Goal: Transaction & Acquisition: Download file/media

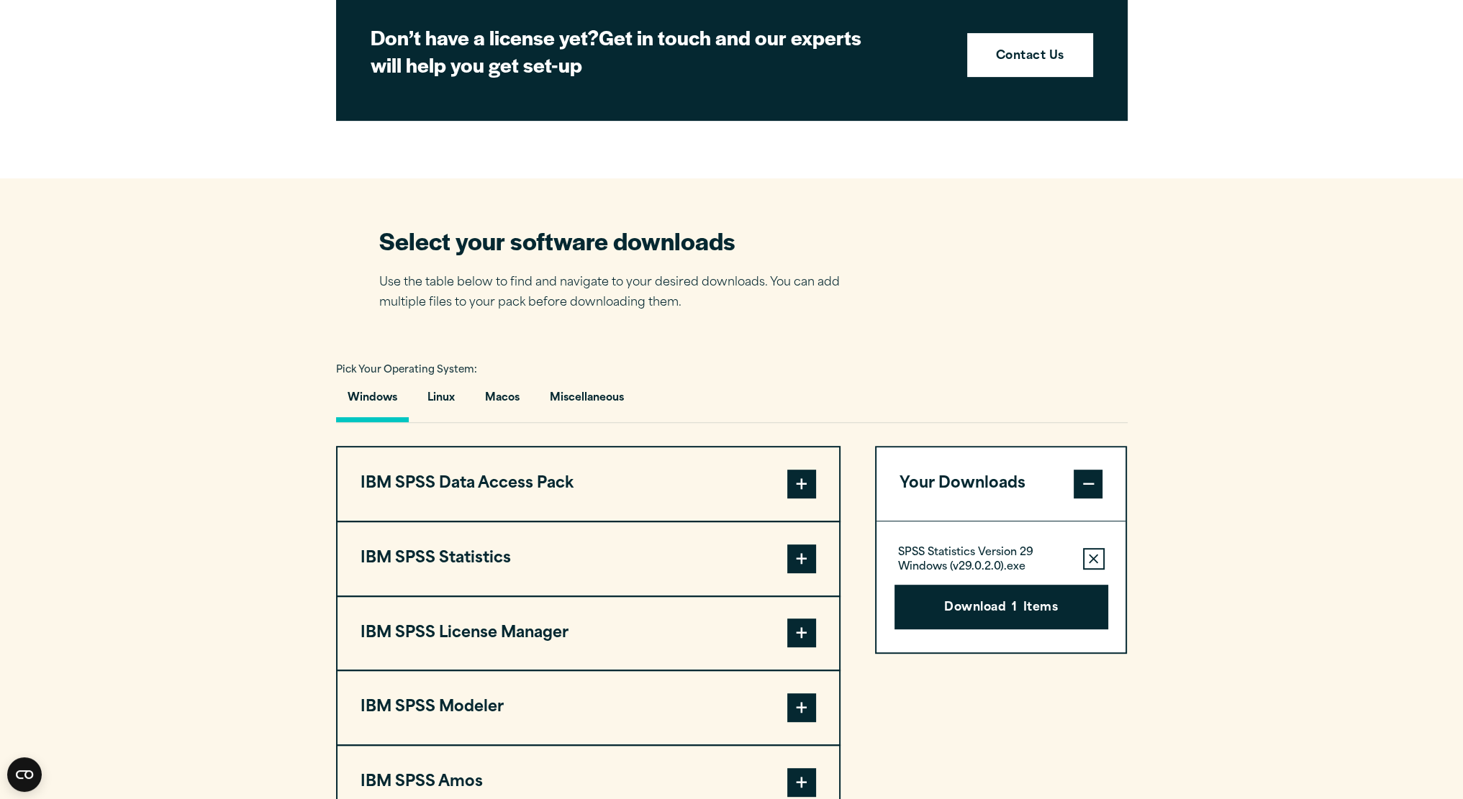
scroll to position [819, 0]
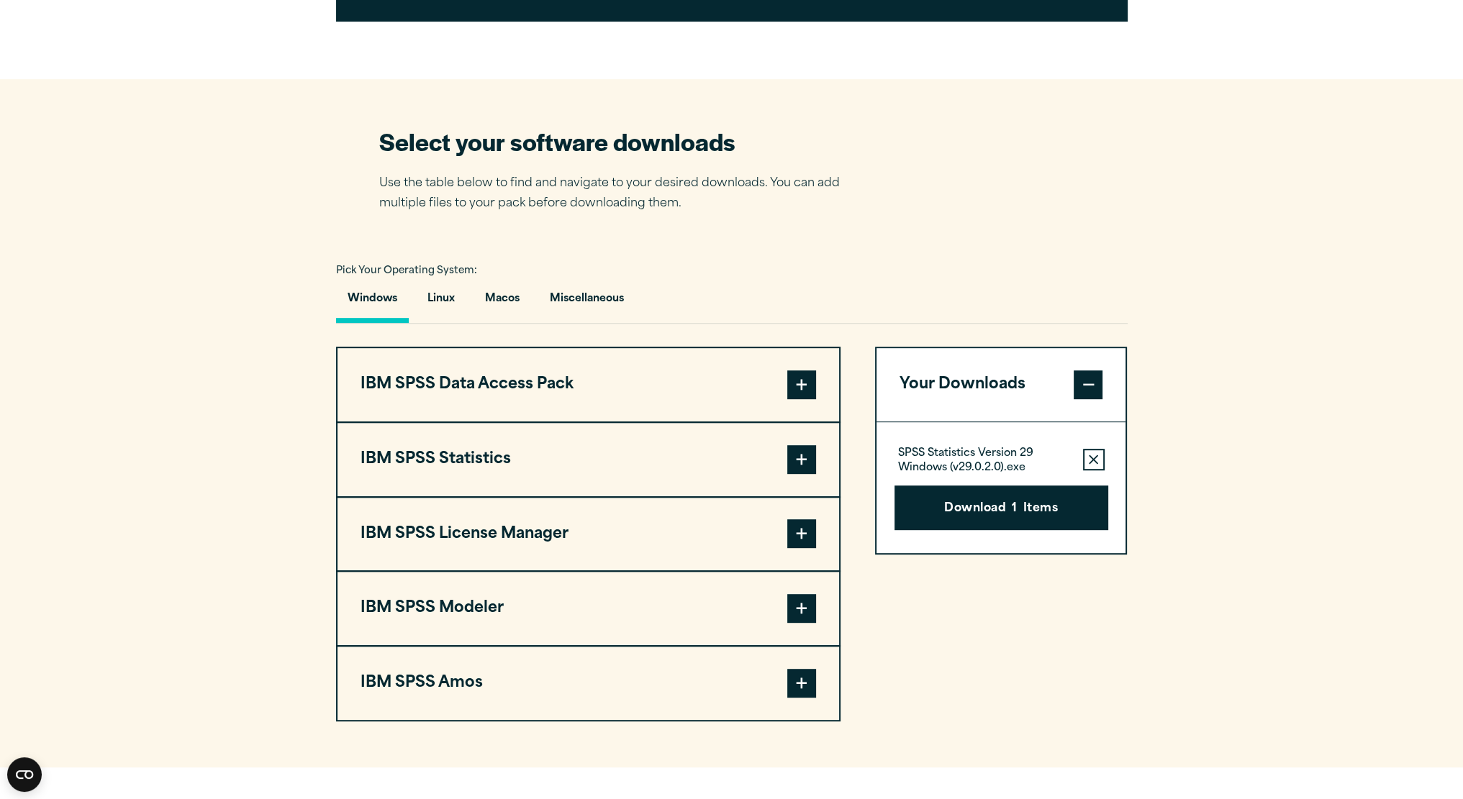
click at [809, 454] on span at bounding box center [801, 459] width 29 height 29
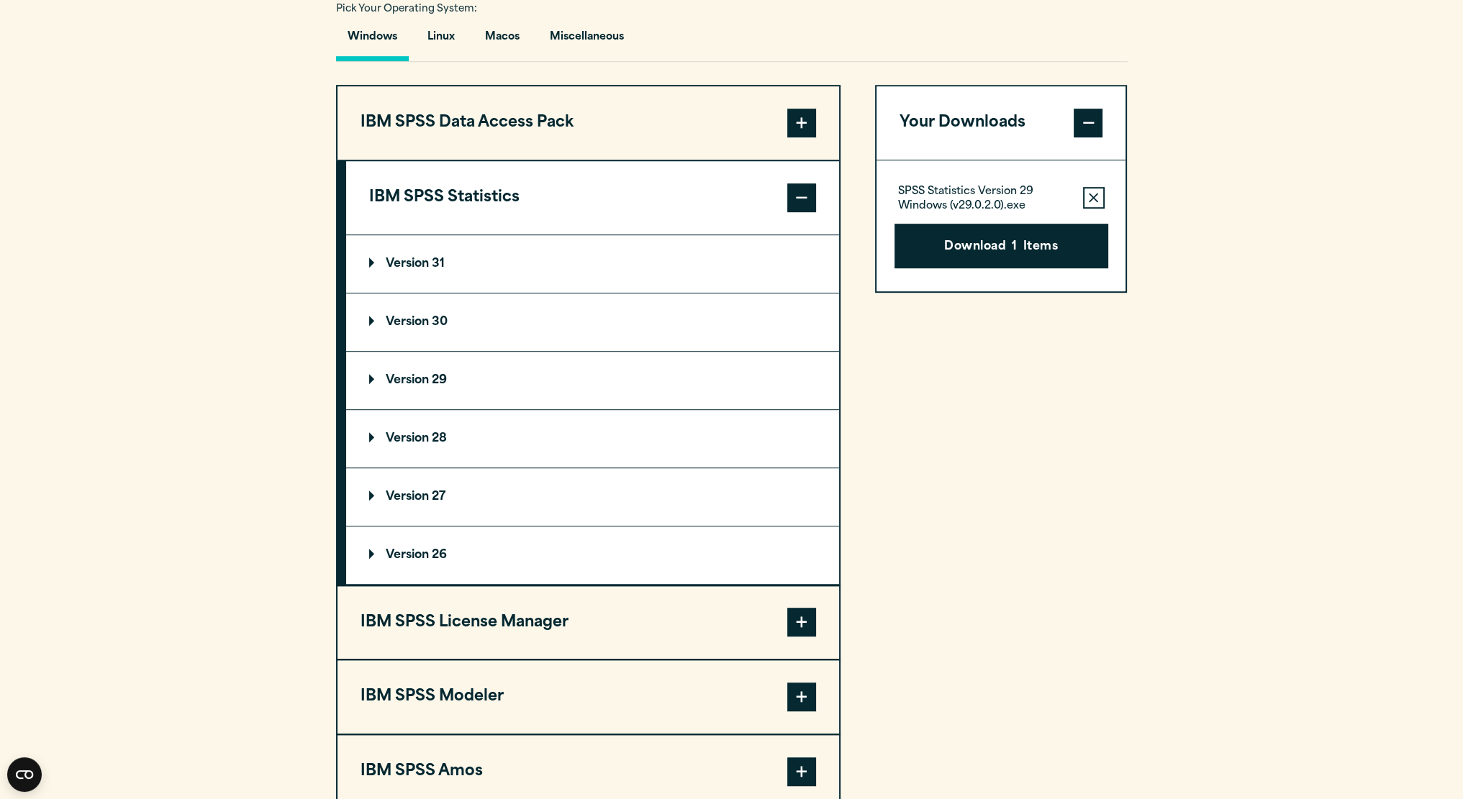
scroll to position [1076, 0]
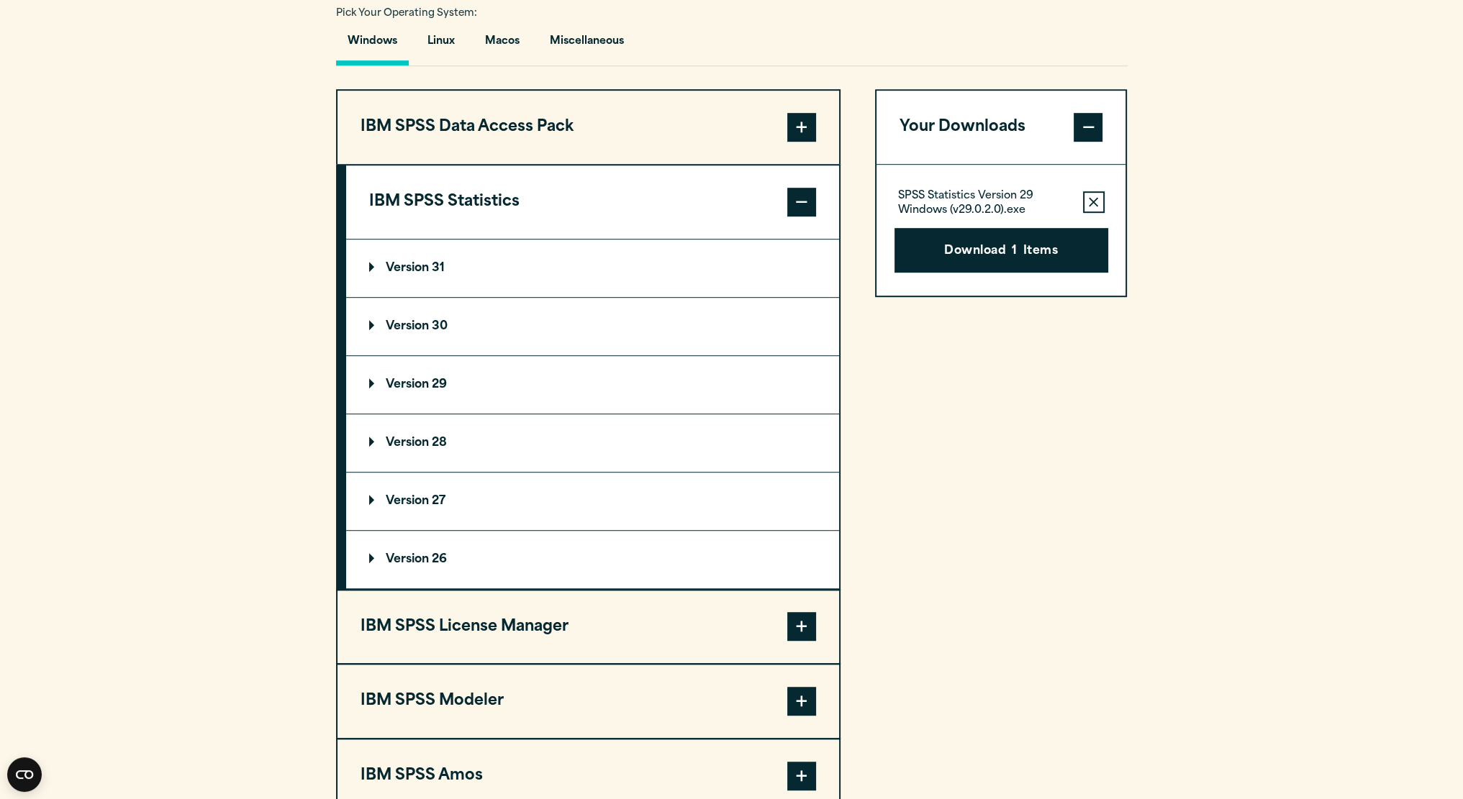
click at [423, 379] on p "Version 29" at bounding box center [408, 385] width 78 height 12
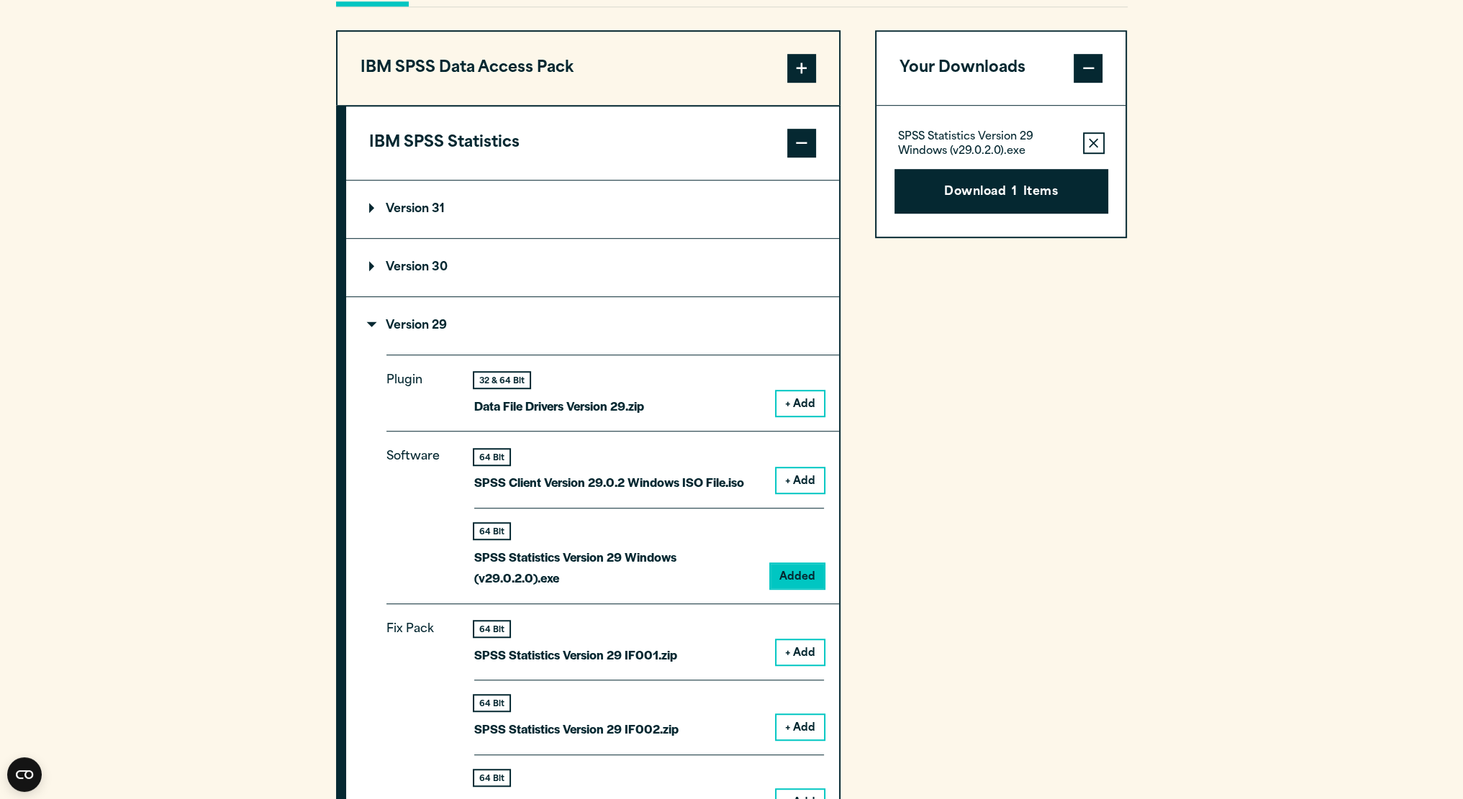
scroll to position [1151, 0]
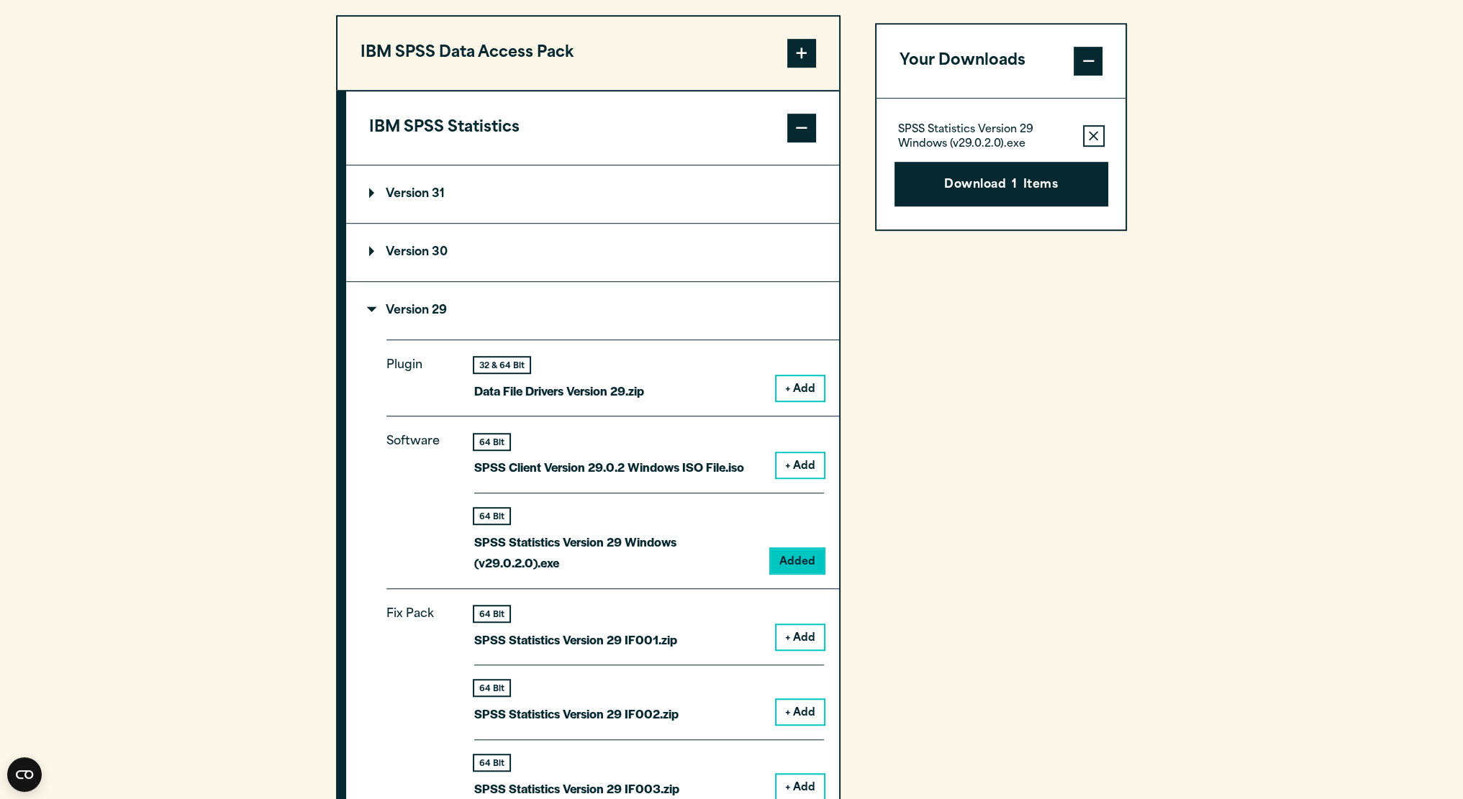
click at [543, 204] on summary "Version 31" at bounding box center [592, 194] width 493 height 58
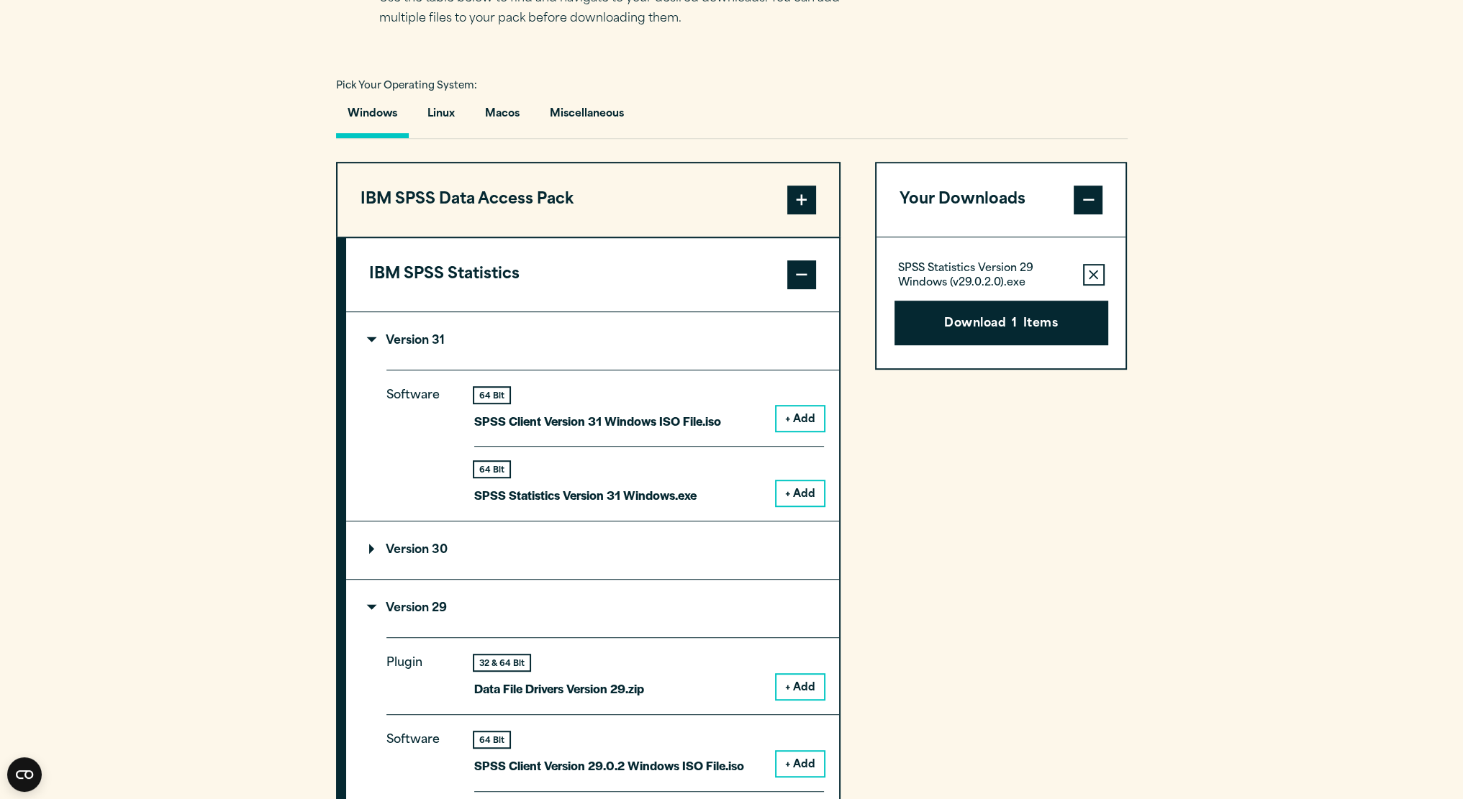
scroll to position [1003, 0]
click at [396, 341] on p "Version 31" at bounding box center [407, 342] width 76 height 12
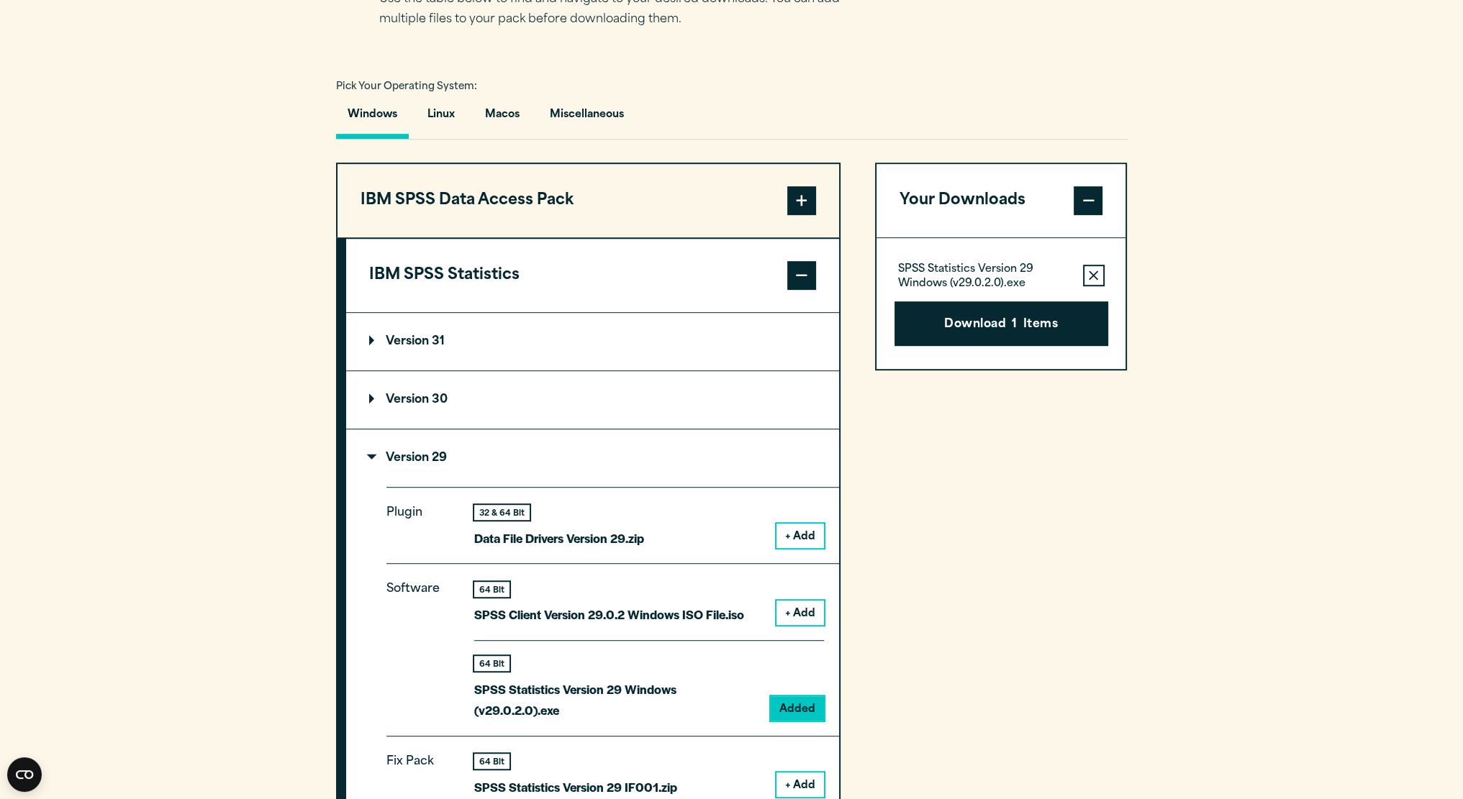
click at [417, 399] on p "Version 30" at bounding box center [408, 400] width 78 height 12
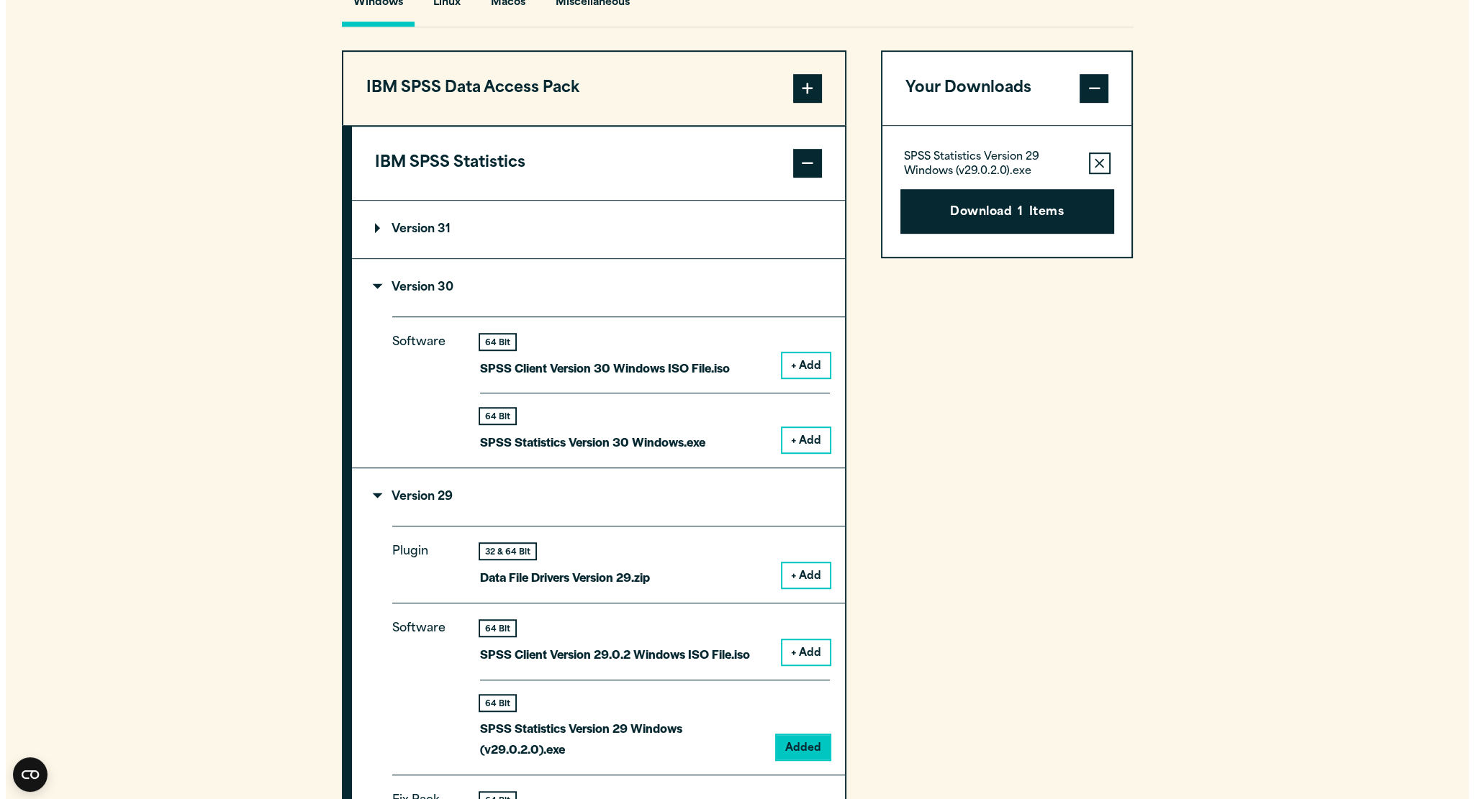
scroll to position [1112, 0]
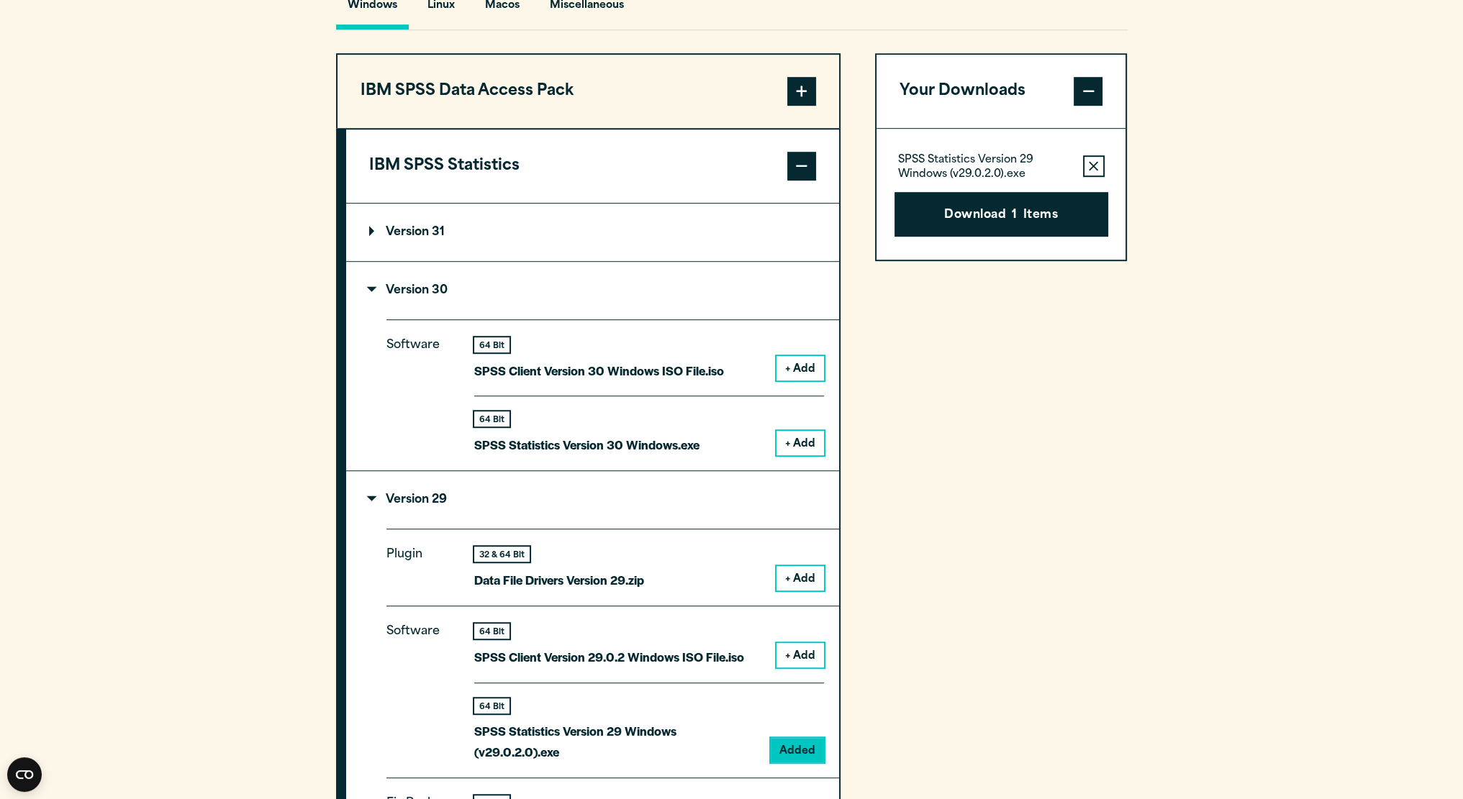
click at [809, 440] on button "+ Add" at bounding box center [799, 443] width 47 height 24
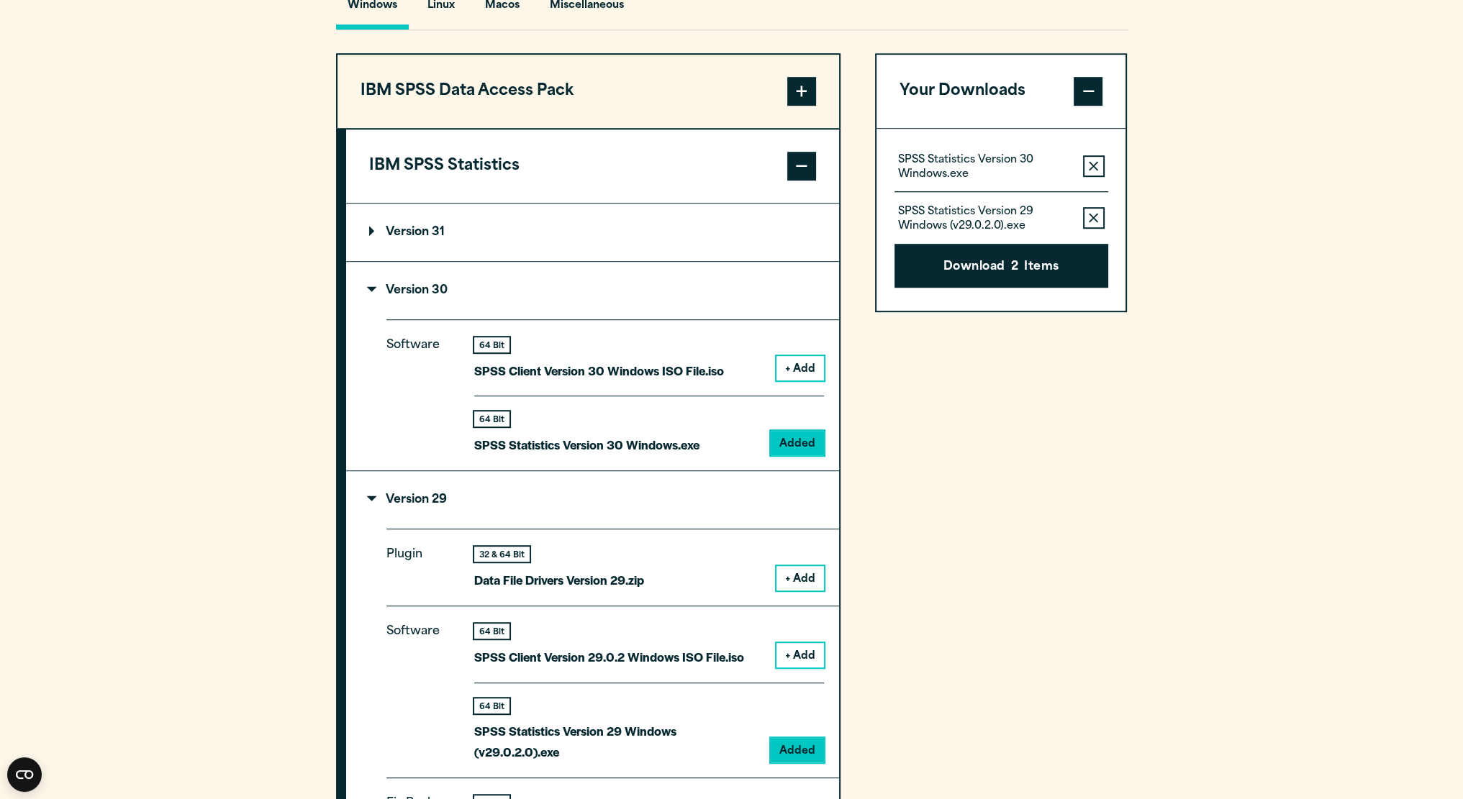
click at [1093, 224] on button "Remove this item from your software download list" at bounding box center [1094, 218] width 22 height 22
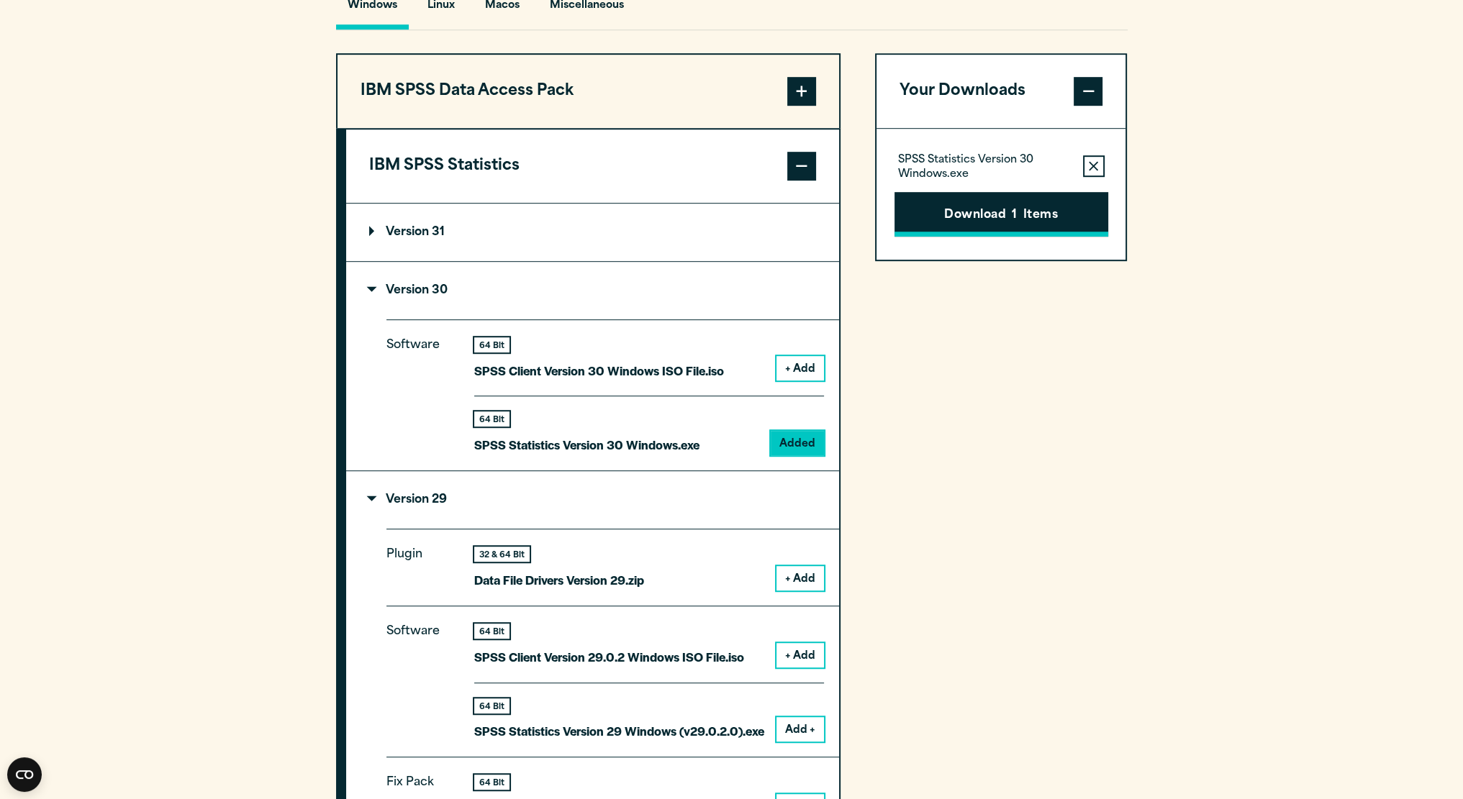
click at [1032, 214] on button "Download 1 Items" at bounding box center [1001, 214] width 214 height 45
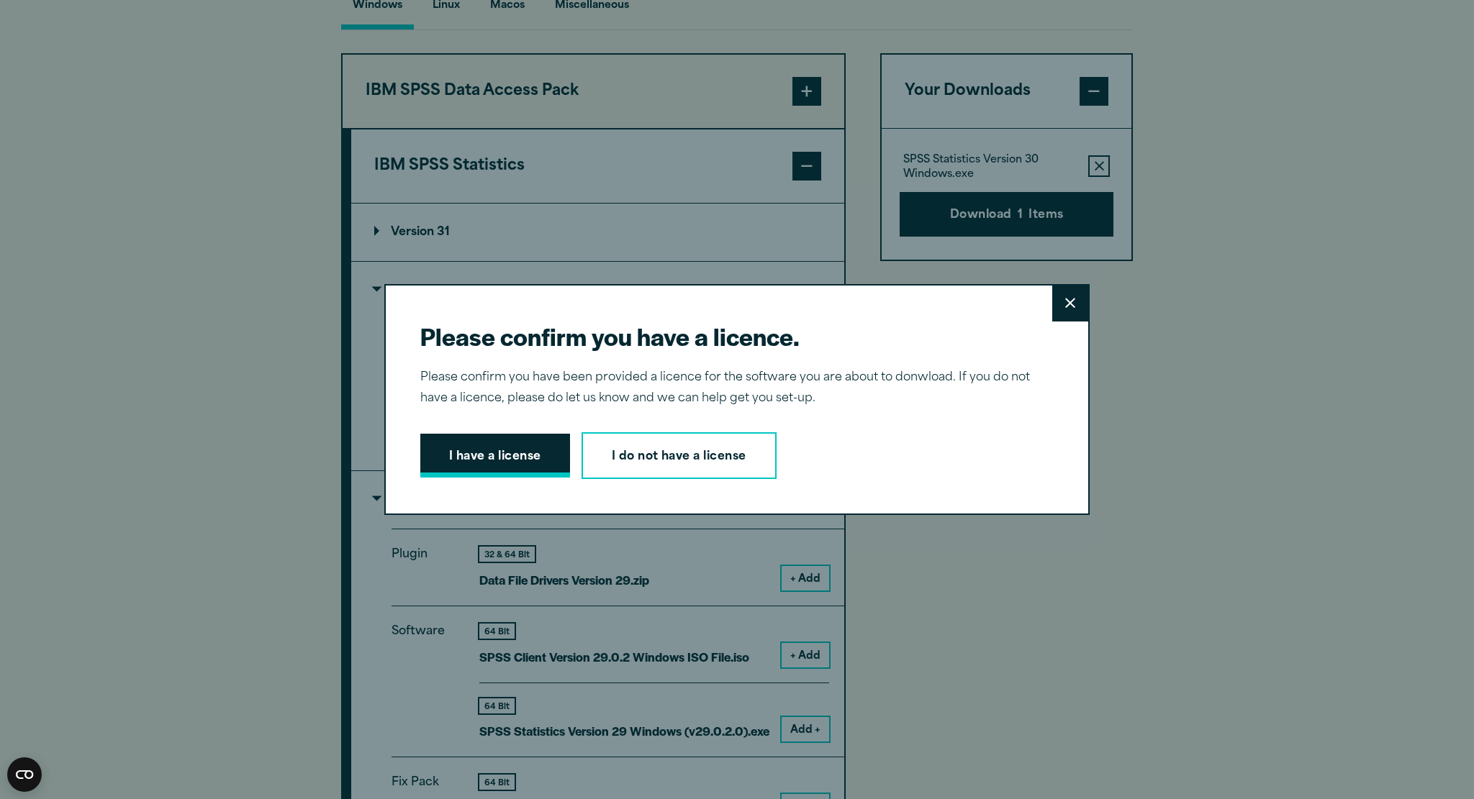
click at [473, 458] on button "I have a license" at bounding box center [495, 456] width 150 height 45
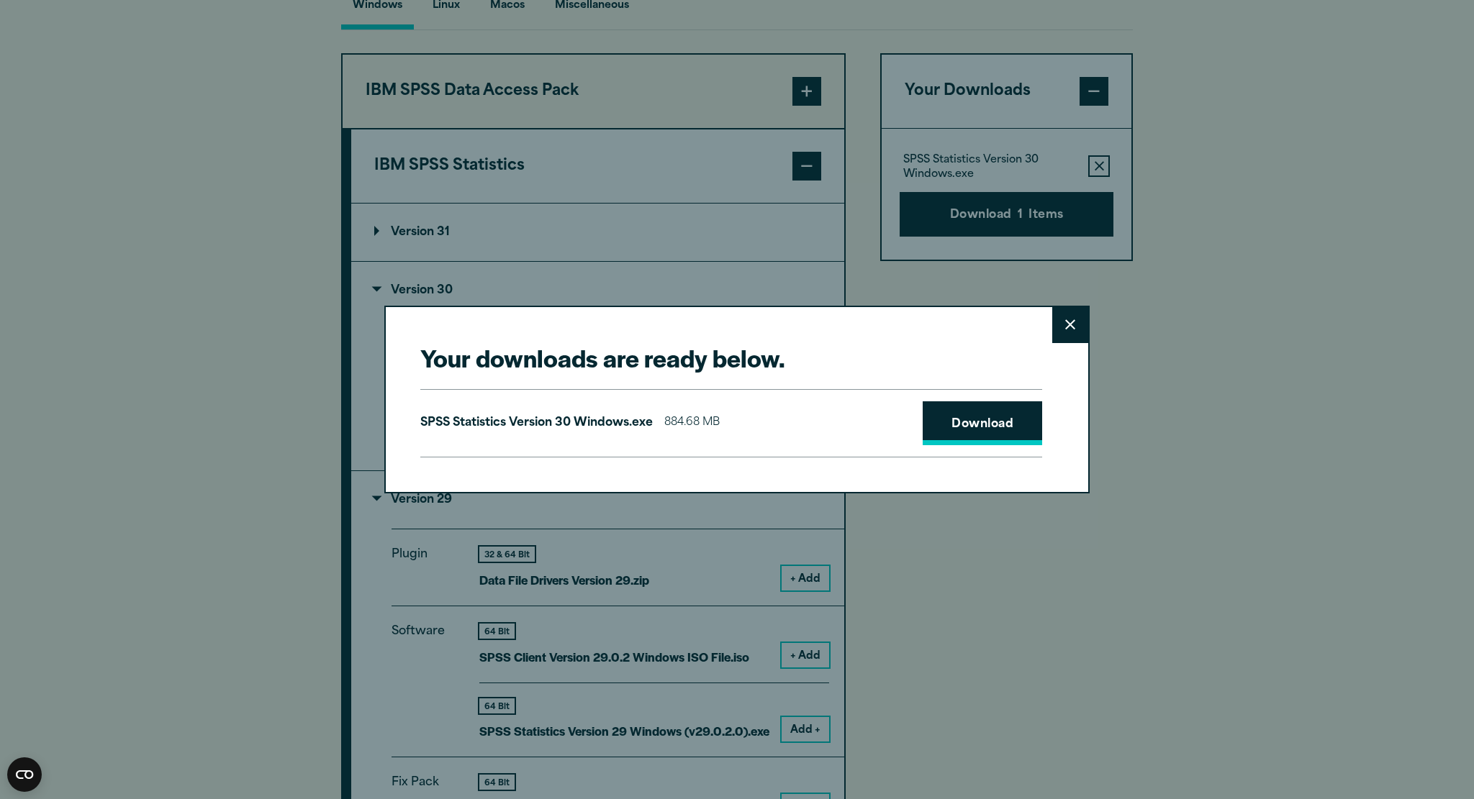
click at [976, 430] on link "Download" at bounding box center [981, 423] width 119 height 45
